Goal: Task Accomplishment & Management: Use online tool/utility

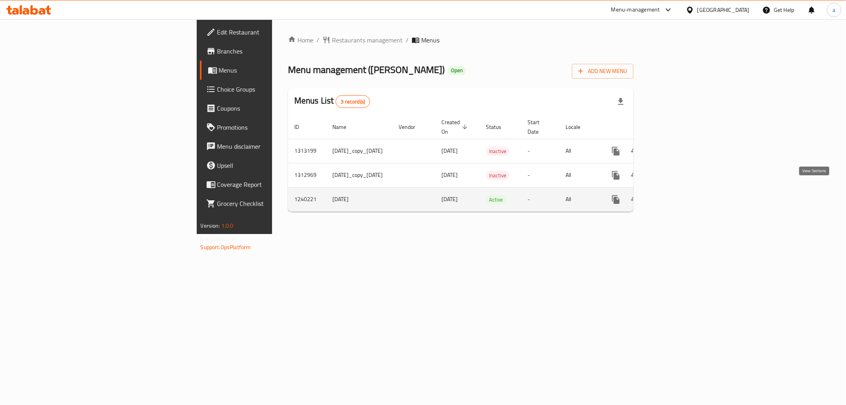
click at [683, 193] on link "enhanced table" at bounding box center [673, 199] width 19 height 19
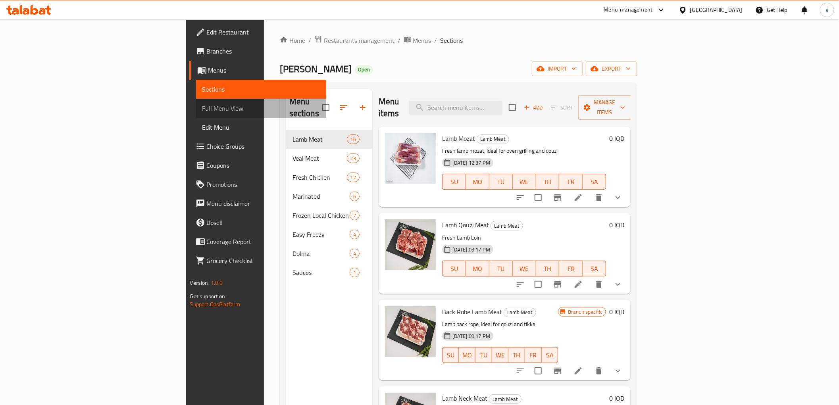
click at [196, 115] on link "Full Menu View" at bounding box center [261, 108] width 130 height 19
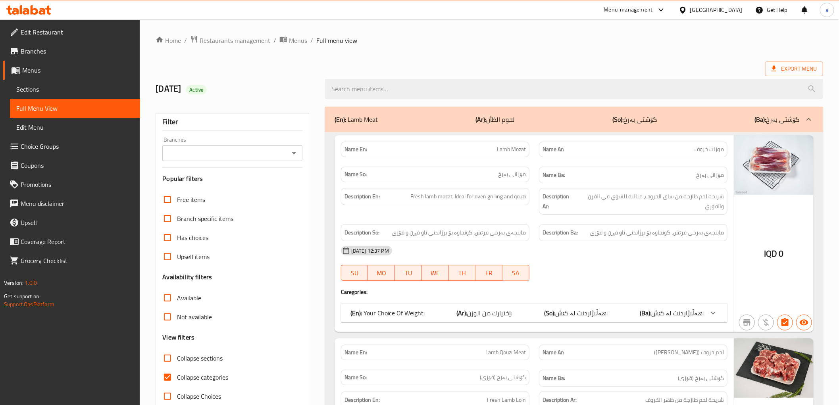
click at [292, 153] on icon "Open" at bounding box center [294, 153] width 10 height 10
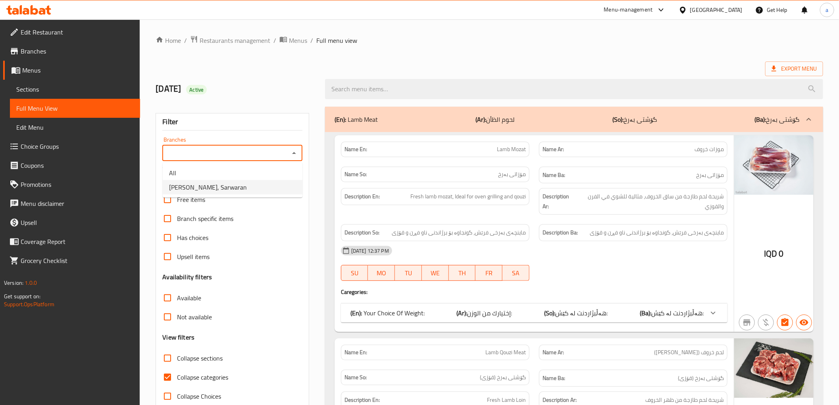
click at [268, 184] on li "[PERSON_NAME], Sarwaran" at bounding box center [233, 187] width 140 height 14
type input "[PERSON_NAME], Sarwaran"
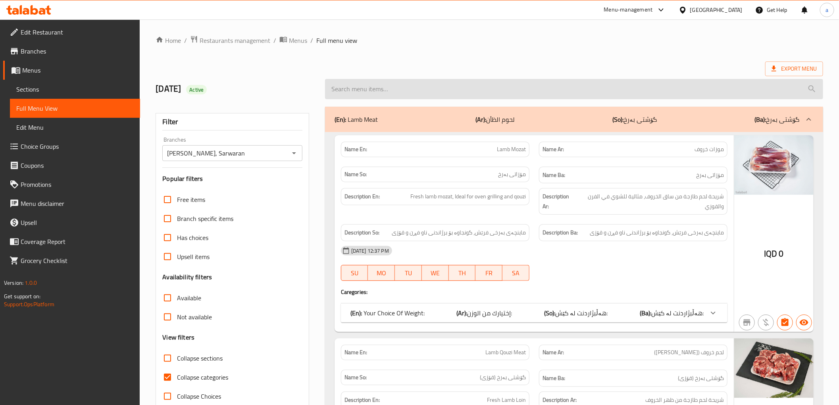
click at [375, 87] on input "search" at bounding box center [574, 89] width 498 height 20
paste input "Thigh Drumstick"
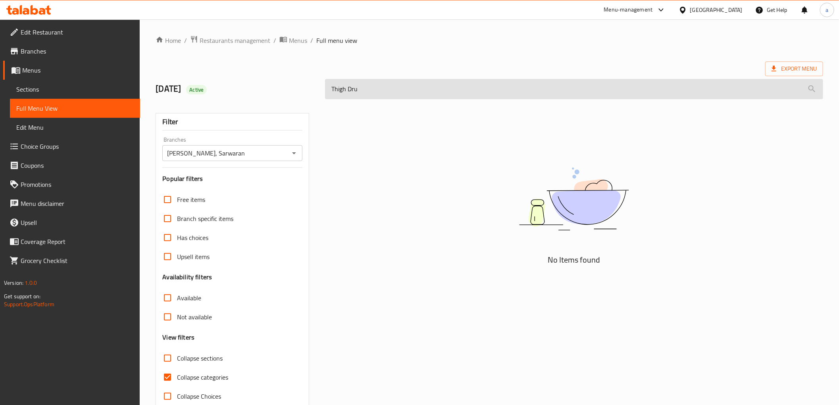
click at [331, 92] on input "Thigh Dru" at bounding box center [574, 89] width 498 height 20
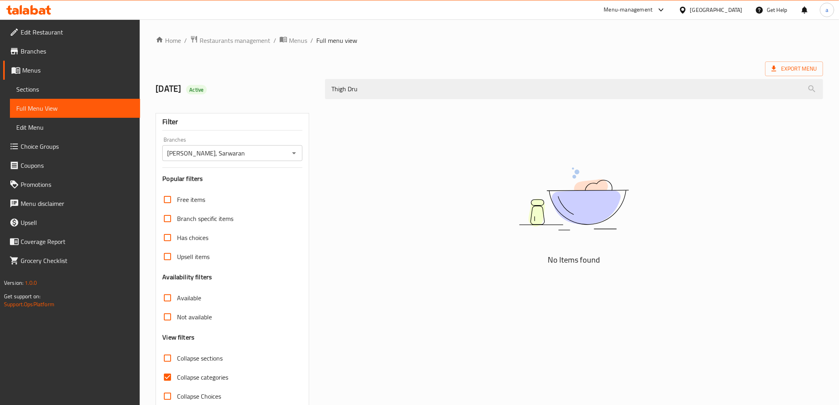
drag, startPoint x: 366, startPoint y: 97, endPoint x: 250, endPoint y: 88, distance: 116.2
click at [252, 88] on div "[DATE] Active Thigh Dru" at bounding box center [489, 88] width 677 height 35
paste input "Marinated Fresh Chicken Upper Thigh Drumstick"
drag, startPoint x: 444, startPoint y: 80, endPoint x: 215, endPoint y: 83, distance: 229.3
click at [215, 83] on div "[DATE] Active Marinated Fresh Chicken Upper Thigh Drumstick" at bounding box center [489, 88] width 677 height 35
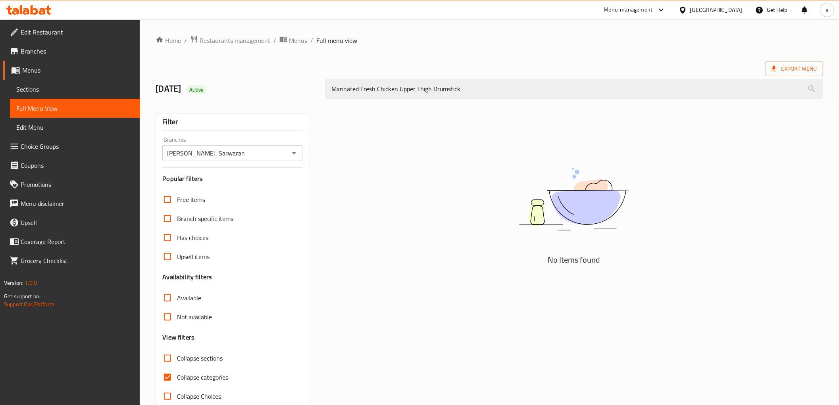
paste input "search"
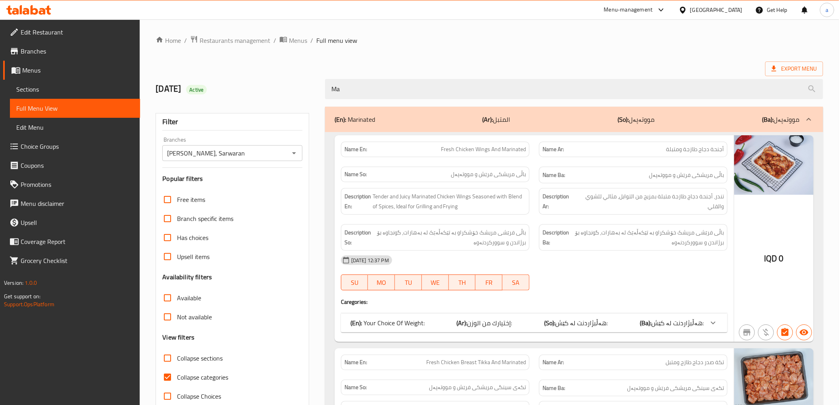
type input "M"
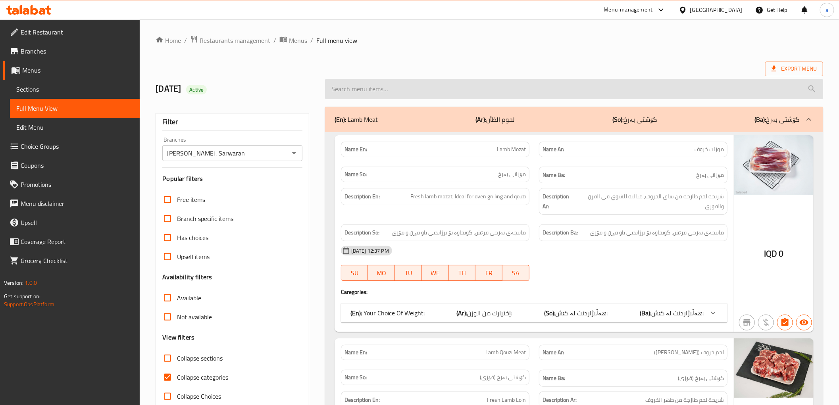
paste input "Marinated Fresh Chicken Upper Thigh Drumstick"
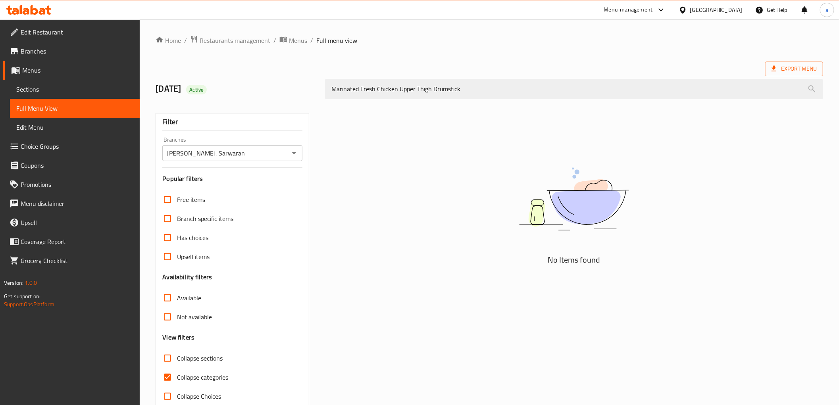
drag, startPoint x: 432, startPoint y: 92, endPoint x: 230, endPoint y: 90, distance: 201.1
click at [230, 90] on div "[DATE] Active Marinated Fresh Chicken Upper Thigh Drumstick" at bounding box center [489, 88] width 677 height 35
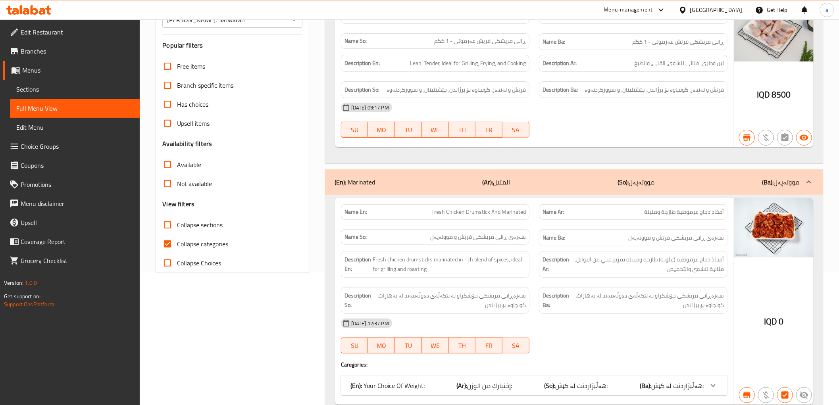
scroll to position [303, 0]
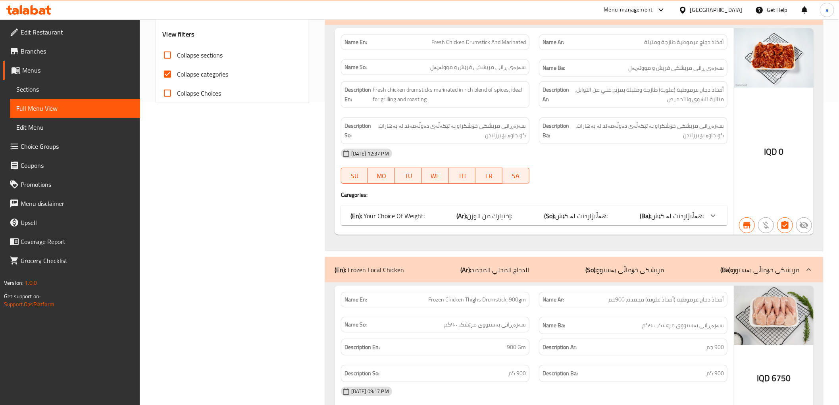
click at [413, 227] on div "Name En: Fresh Chicken Drumstick And Marinated Name Ar: أفخاذ دجاج عرموطية طازج…" at bounding box center [533, 131] width 399 height 207
click at [418, 220] on p "(En): Your Choice Of Weight:" at bounding box center [387, 216] width 74 height 10
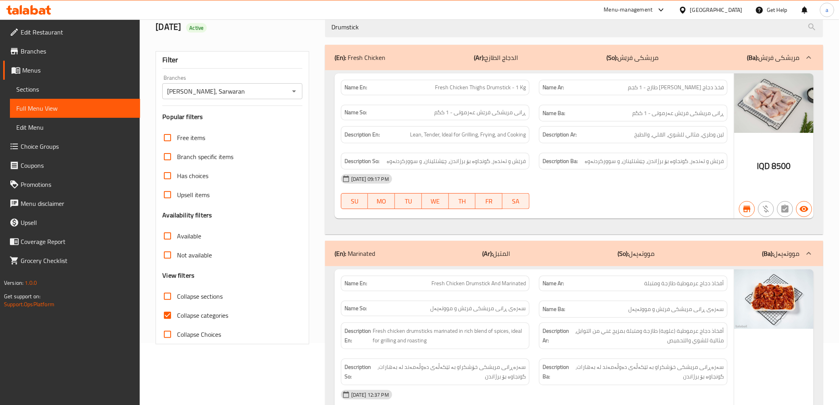
scroll to position [0, 0]
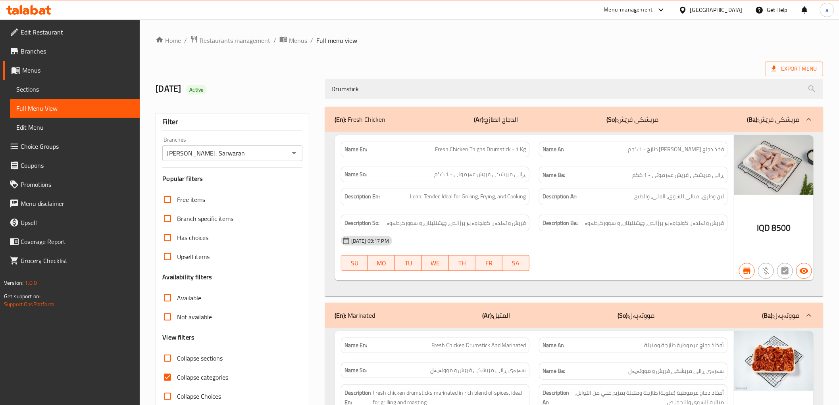
drag, startPoint x: 473, startPoint y: 90, endPoint x: 46, endPoint y: 100, distance: 427.4
paste input "Marinated Fresh Chicken Tikka"
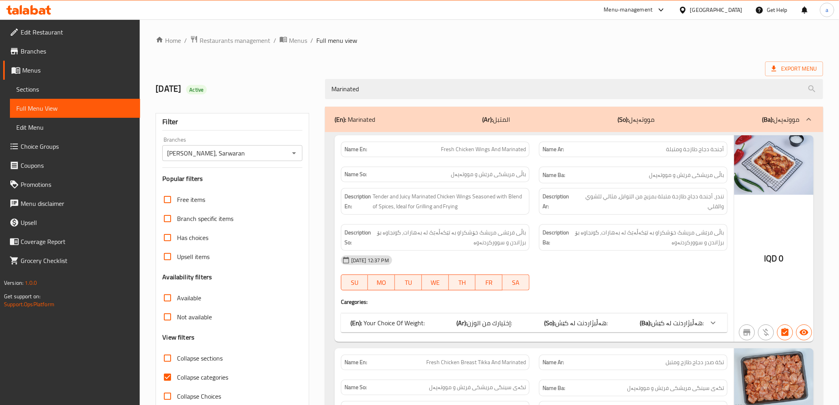
drag, startPoint x: 319, startPoint y: 82, endPoint x: 284, endPoint y: 82, distance: 35.7
click at [284, 82] on div "[DATE] Active Marinated" at bounding box center [489, 88] width 677 height 35
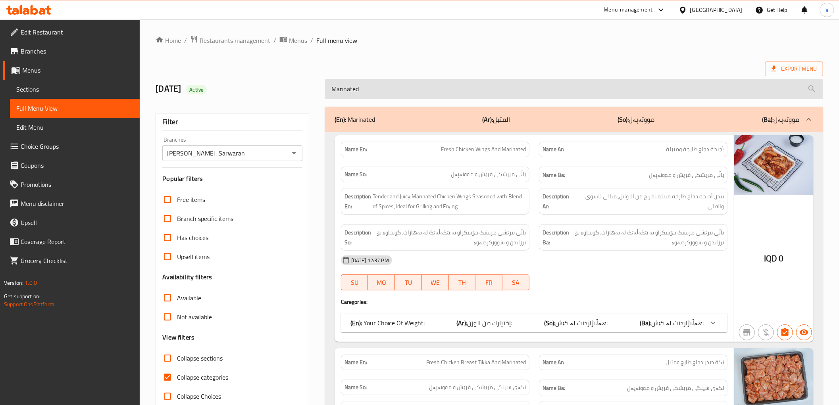
paste input "Fresh Chicken Tikka"
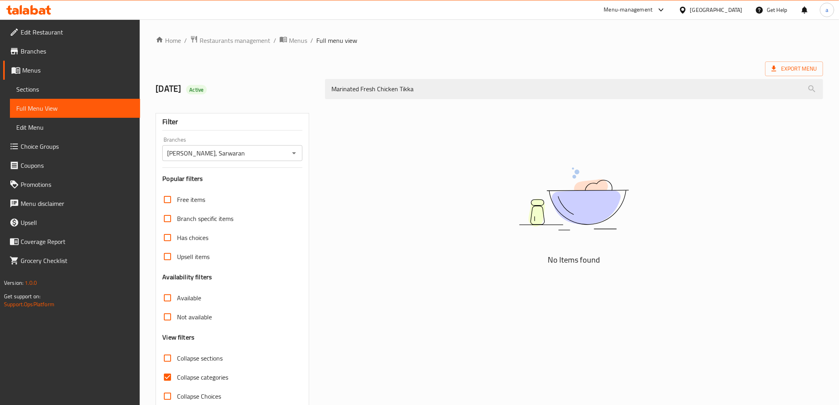
drag, startPoint x: 398, startPoint y: 92, endPoint x: 270, endPoint y: 96, distance: 128.2
click at [270, 96] on div "[DATE] Active Marinated Fresh Chicken Tikka" at bounding box center [489, 88] width 677 height 35
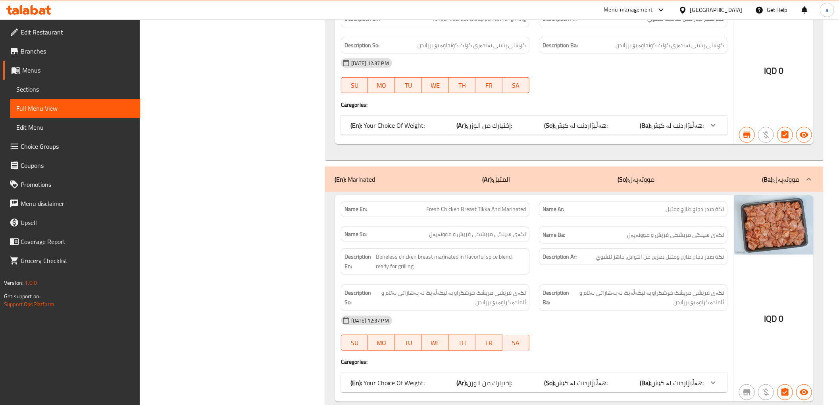
scroll to position [445, 0]
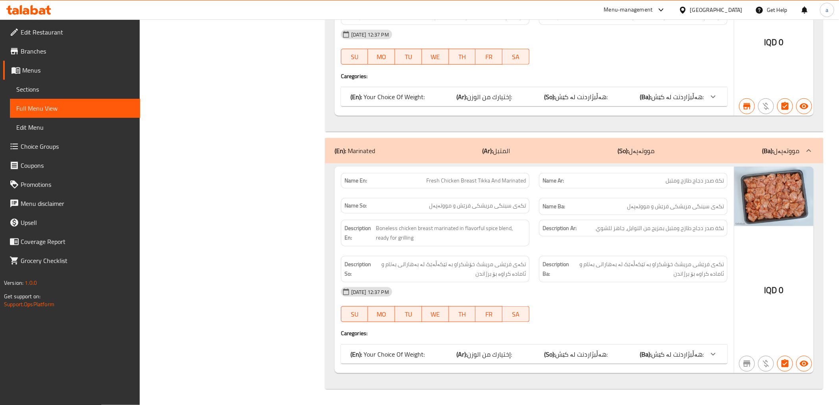
type input "Tikka"
click at [452, 354] on div "(En): Your Choice Of Weight: (Ar): إختيارك من الوزن: (So): هەڵبژاردنت لە کێش: (…" at bounding box center [526, 354] width 353 height 10
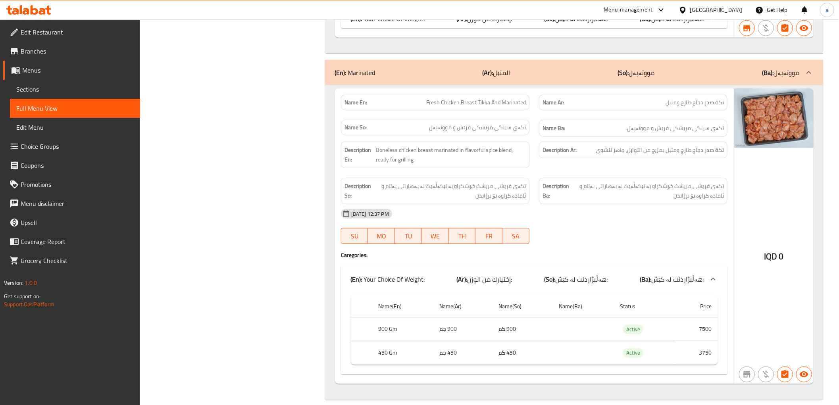
scroll to position [534, 0]
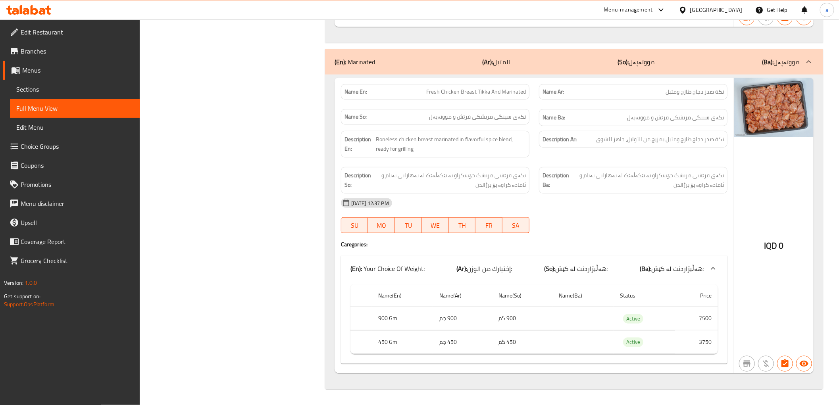
click at [46, 11] on icon at bounding box center [28, 10] width 45 height 10
